Goal: Task Accomplishment & Management: Manage account settings

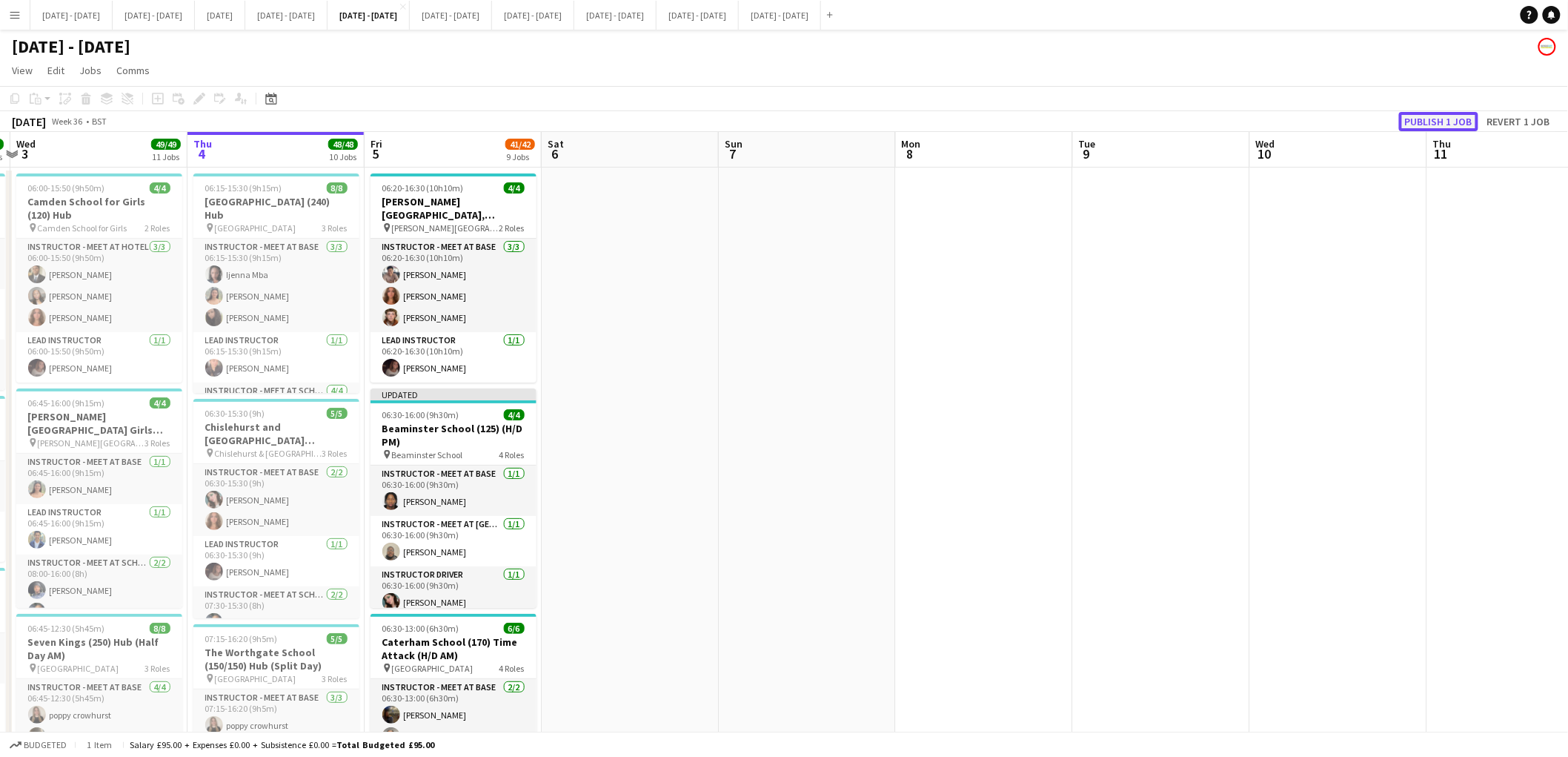
click at [1455, 124] on button "Publish 1 job" at bounding box center [1439, 122] width 80 height 19
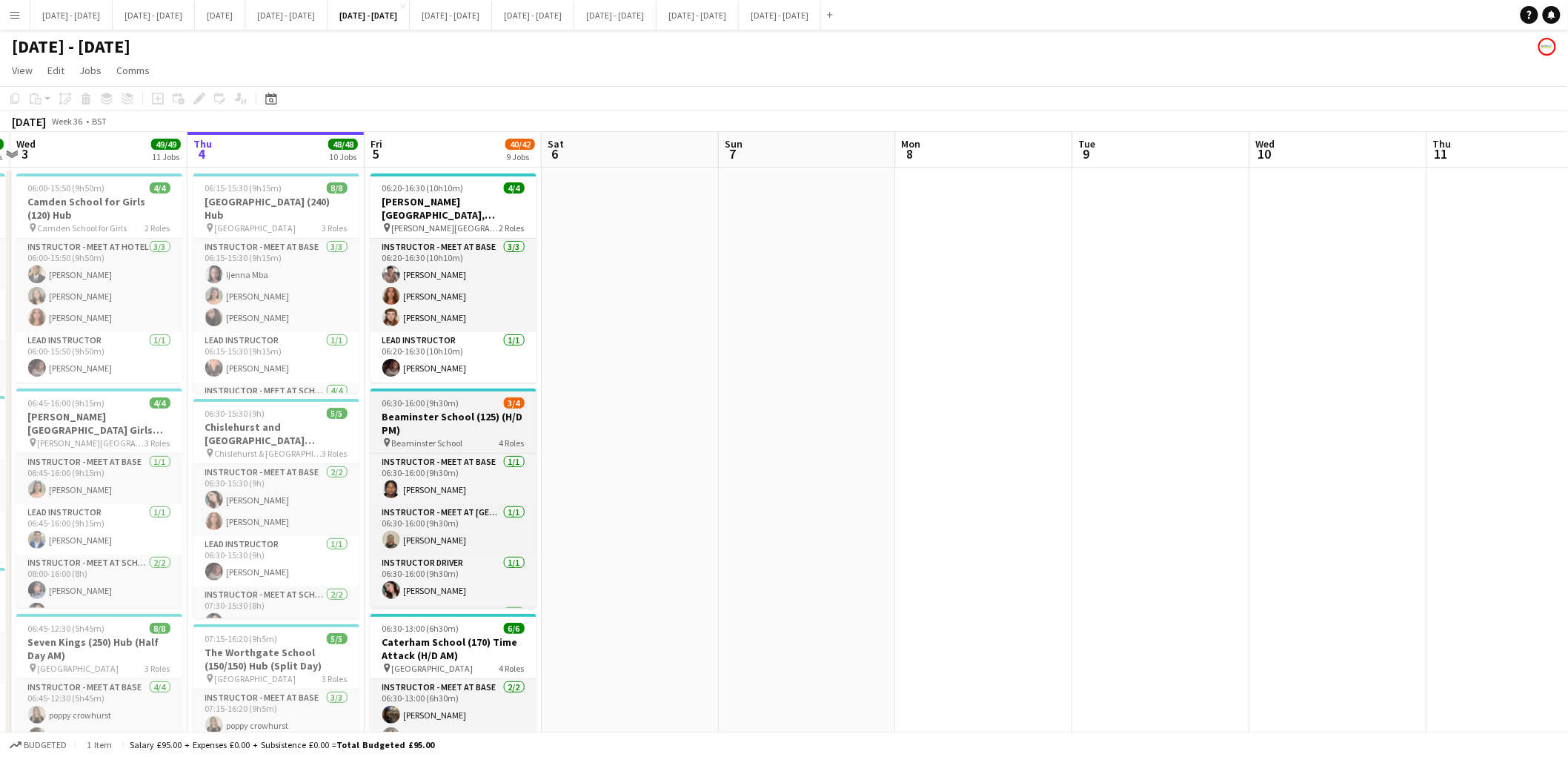
click at [486, 413] on h3 "Beaminster School (125) (H/D PM)" at bounding box center [453, 423] width 166 height 27
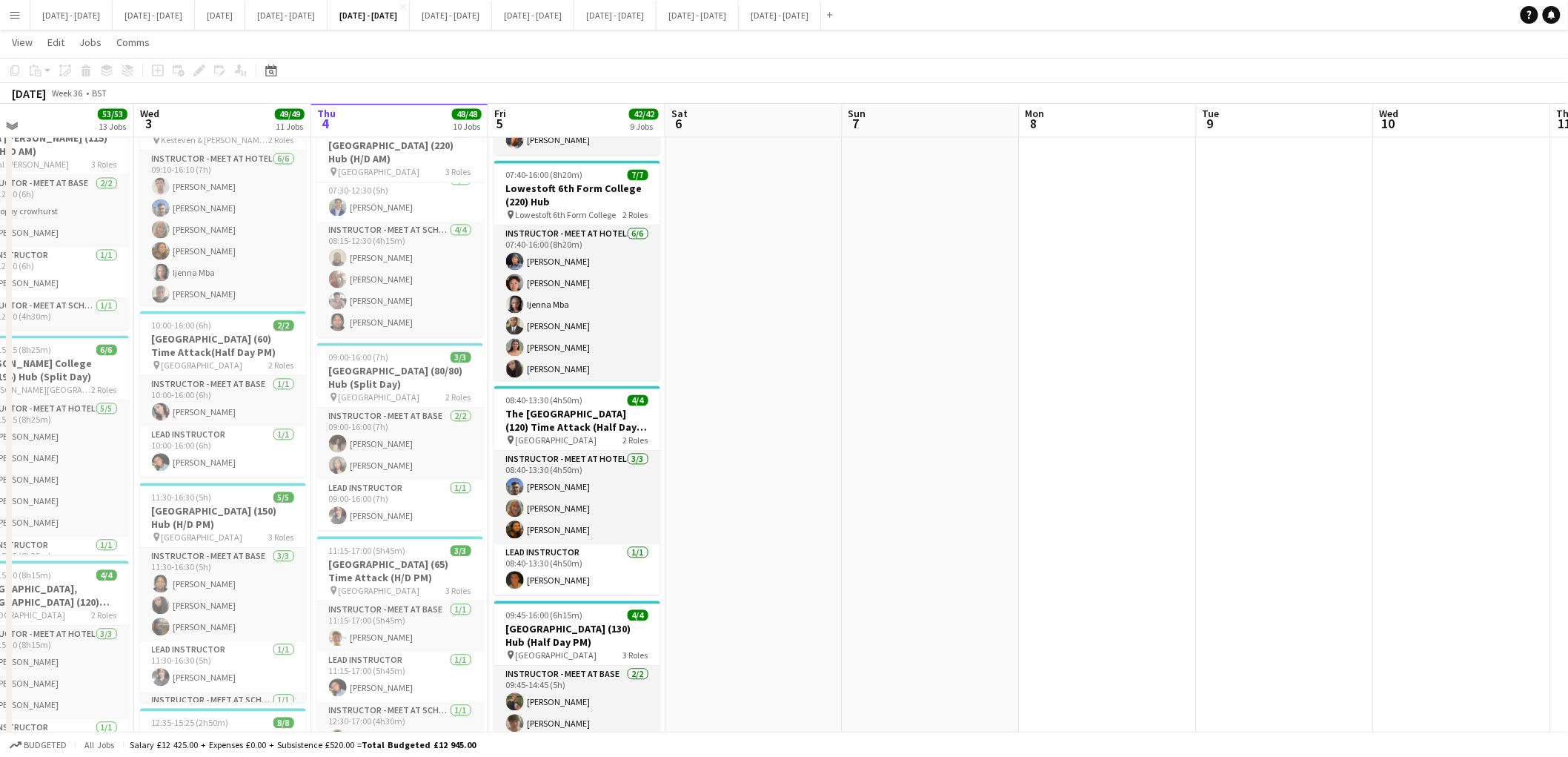
scroll to position [1123, 0]
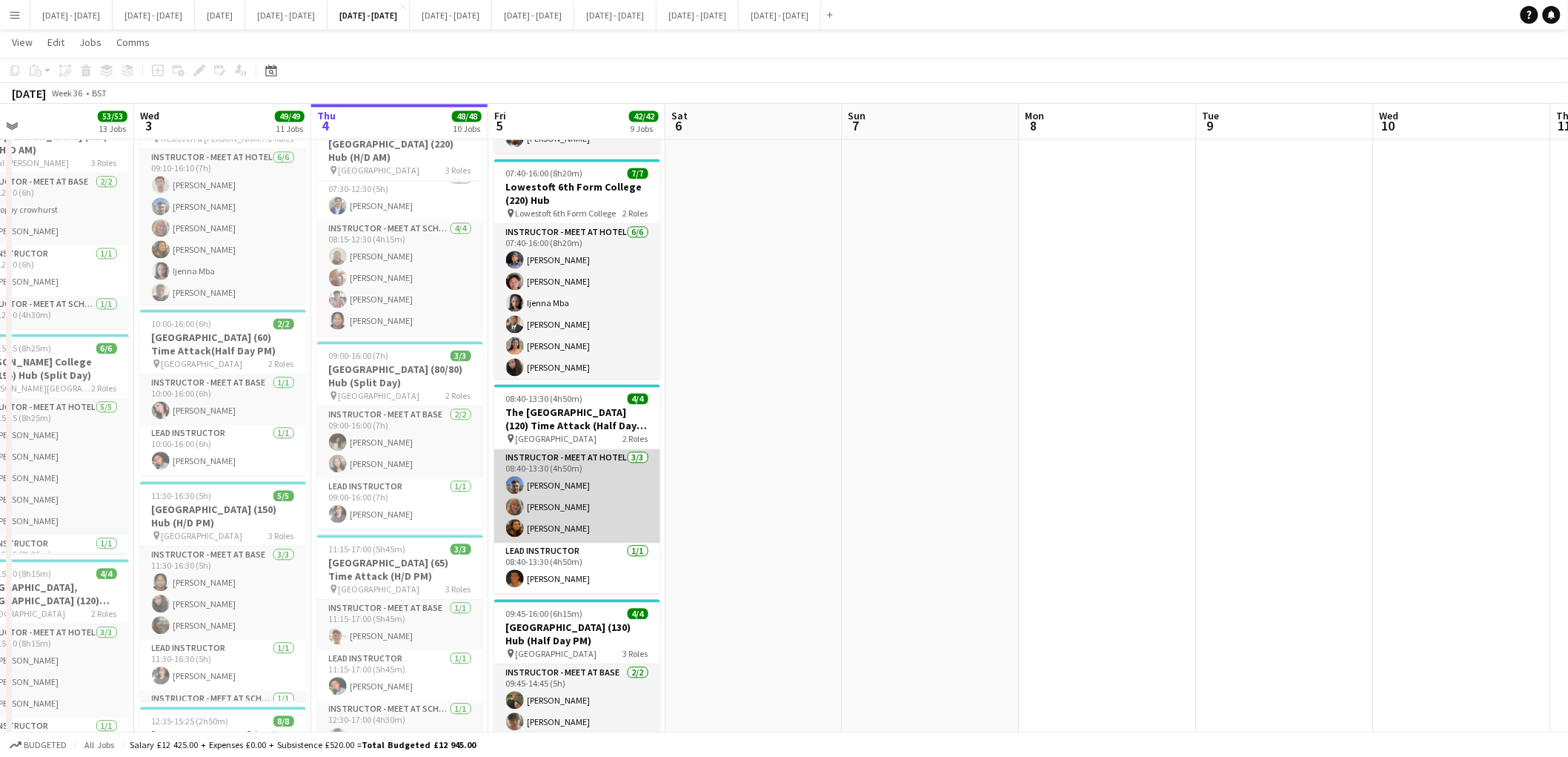
click at [549, 536] on app-card-role "Instructor - Meet at Hotel 3/3 08:40-13:30 (4h50m) Matt Dailly Chloe Rice Olivi…" at bounding box center [577, 496] width 166 height 93
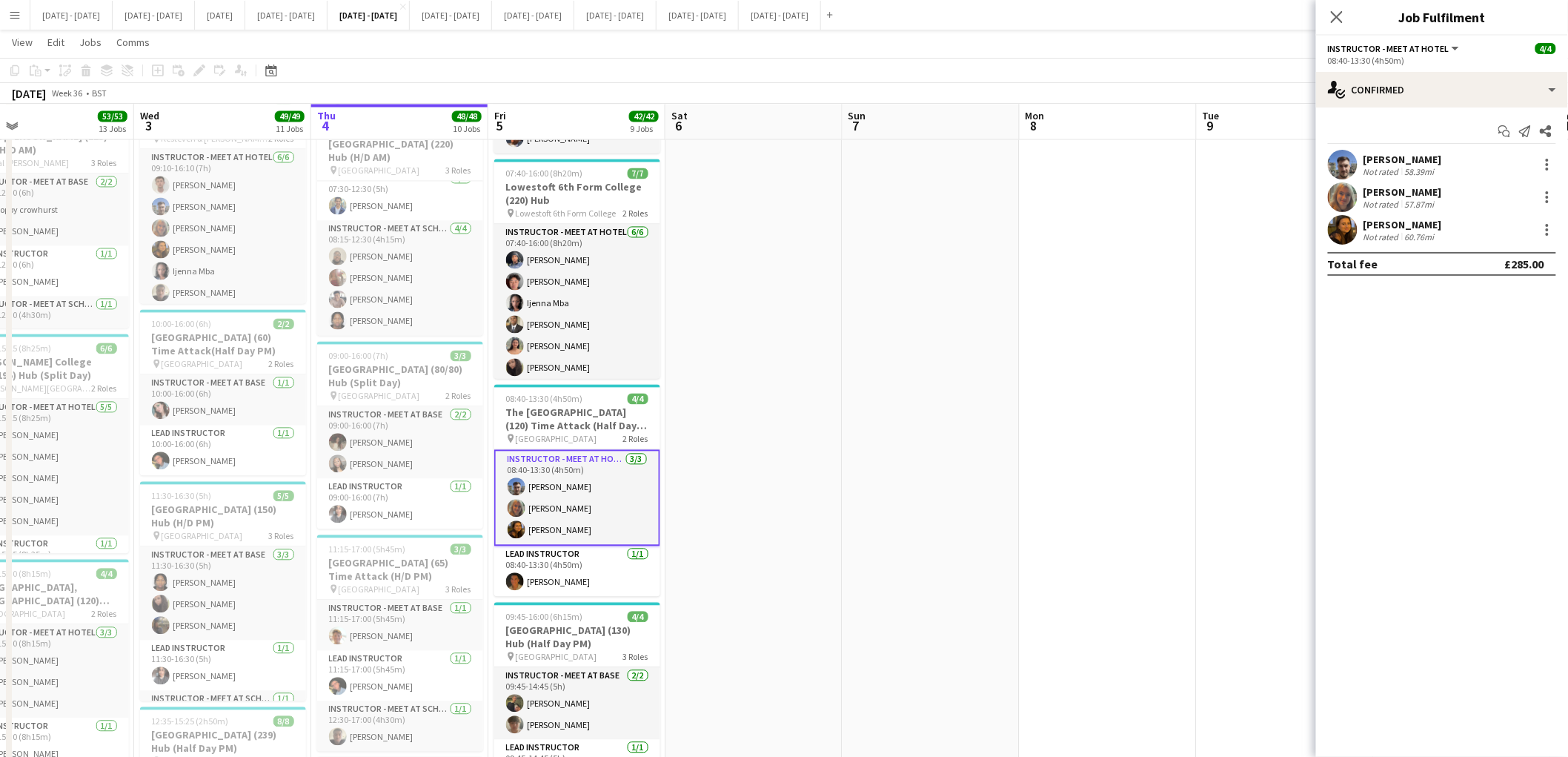
click at [1401, 218] on div "[PERSON_NAME]" at bounding box center [1403, 224] width 79 height 14
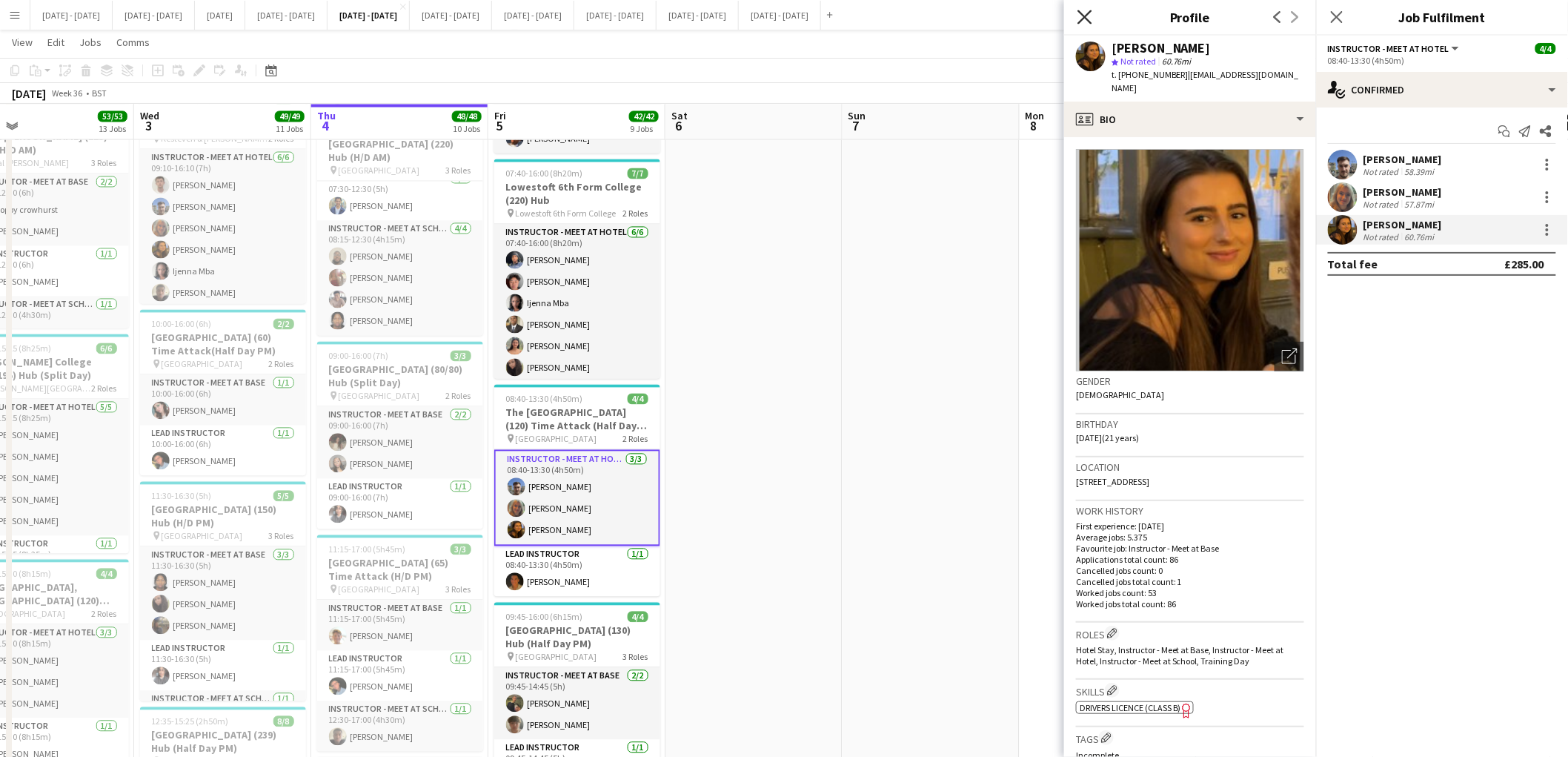
click at [1085, 19] on icon "Close pop-in" at bounding box center [1085, 17] width 14 height 14
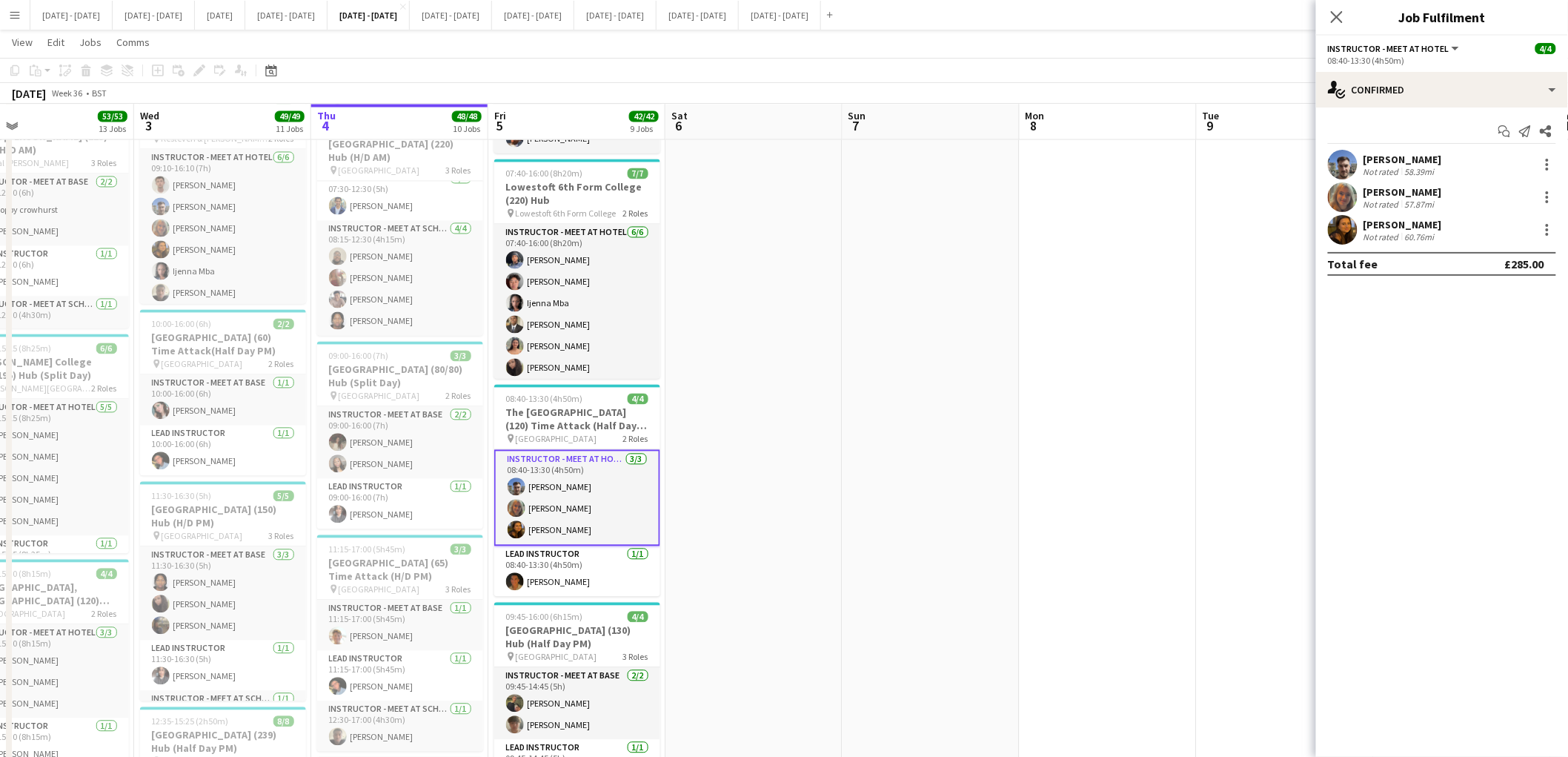
click at [1122, 393] on app-date-cell at bounding box center [1108, 382] width 177 height 2677
